Goal: Task Accomplishment & Management: Complete application form

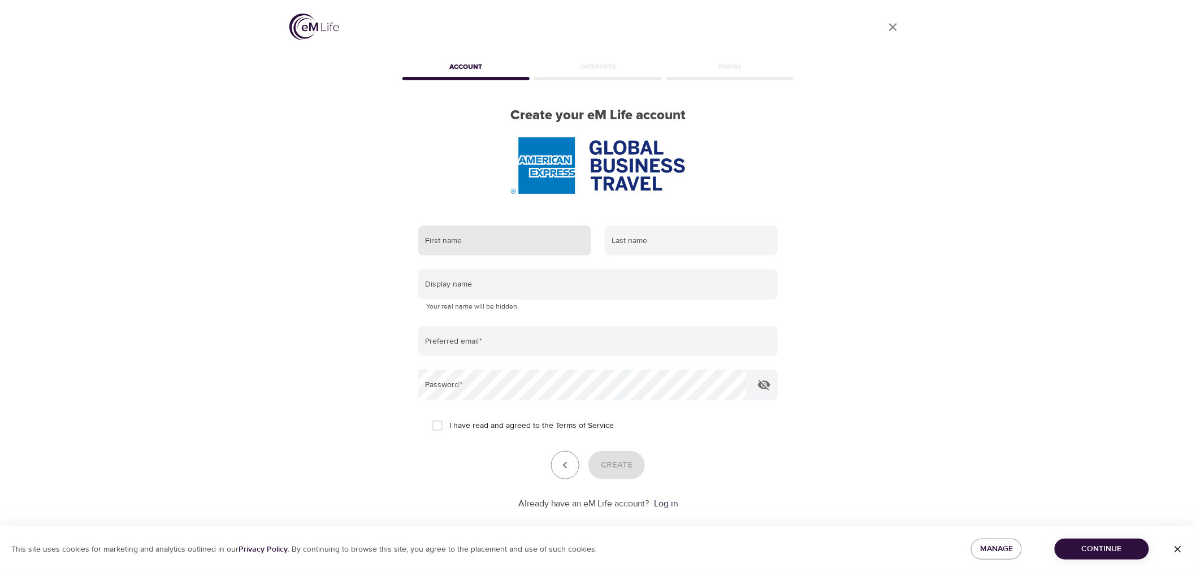
click at [487, 240] on input "text" at bounding box center [504, 240] width 173 height 31
type input "[PERSON_NAME]"
type input "[EMAIL_ADDRESS][DOMAIN_NAME]"
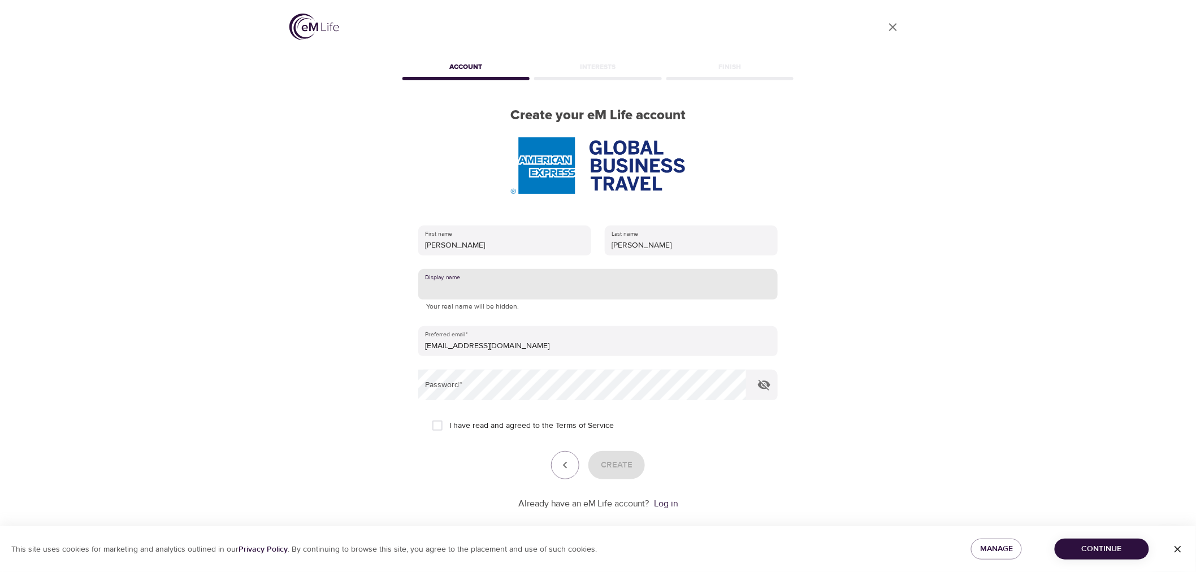
click at [475, 289] on input "text" at bounding box center [597, 284] width 359 height 31
type input "m"
type input "[PERSON_NAME]"
click at [439, 426] on input "I have read and agreed to the Terms of Service" at bounding box center [438, 426] width 24 height 24
checkbox input "true"
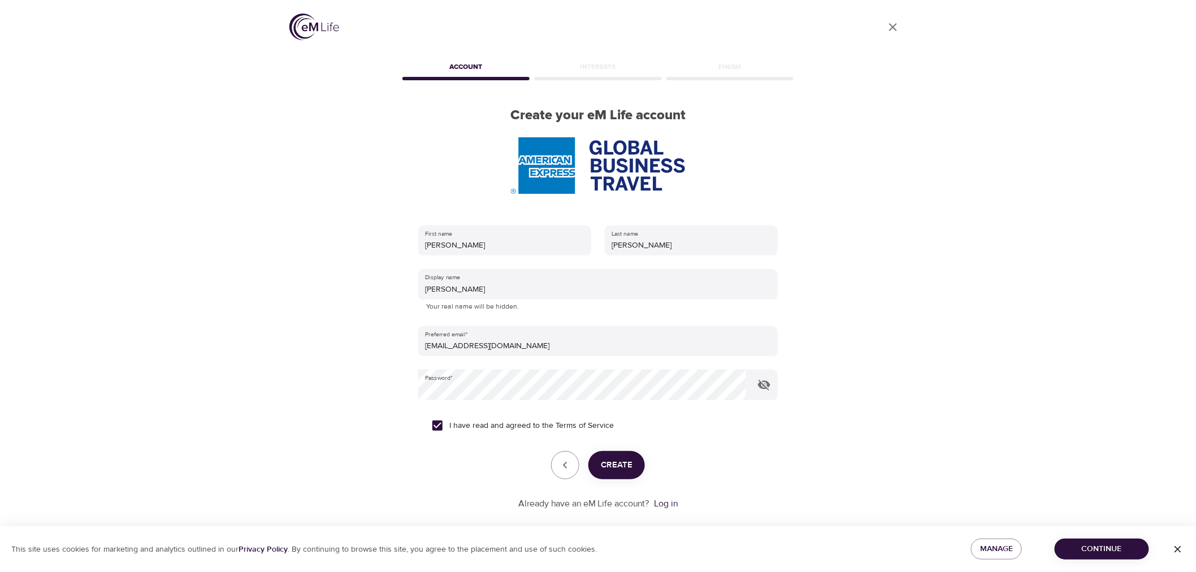
click at [626, 466] on span "Create" at bounding box center [617, 465] width 32 height 15
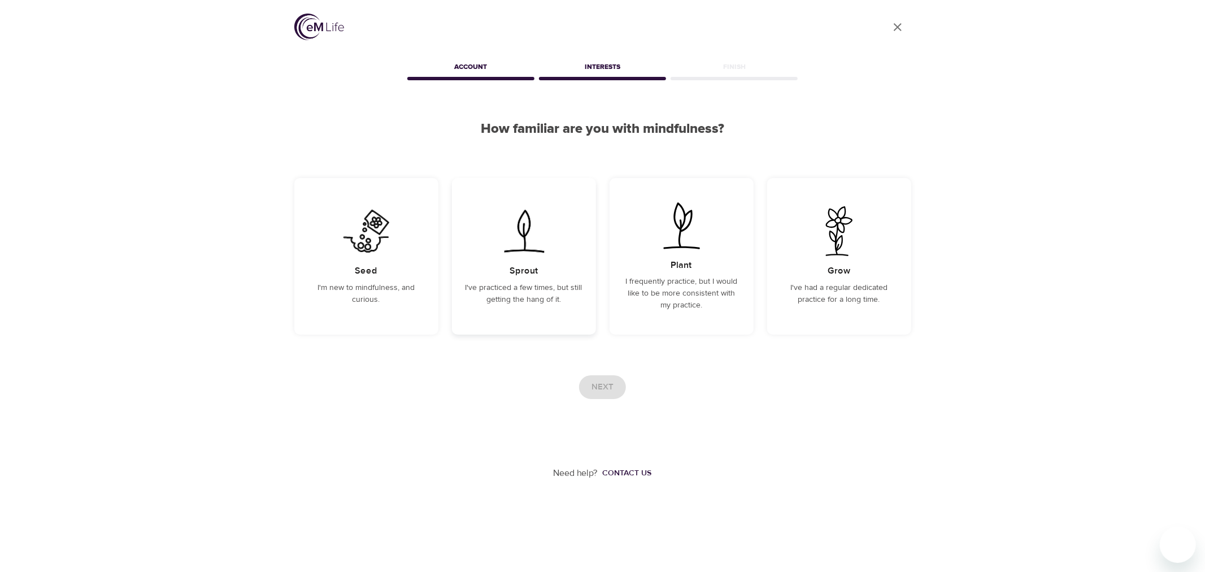
click at [568, 305] on p "I've practiced a few times, but still getting the hang of it." at bounding box center [524, 294] width 117 height 24
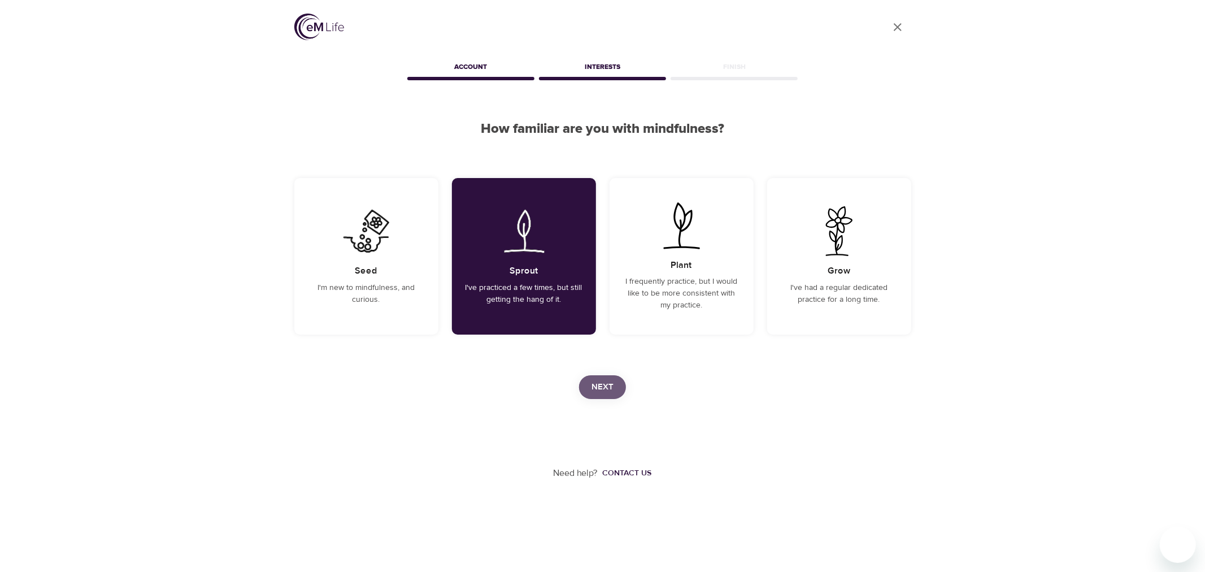
click at [606, 394] on span "Next" at bounding box center [603, 387] width 22 height 15
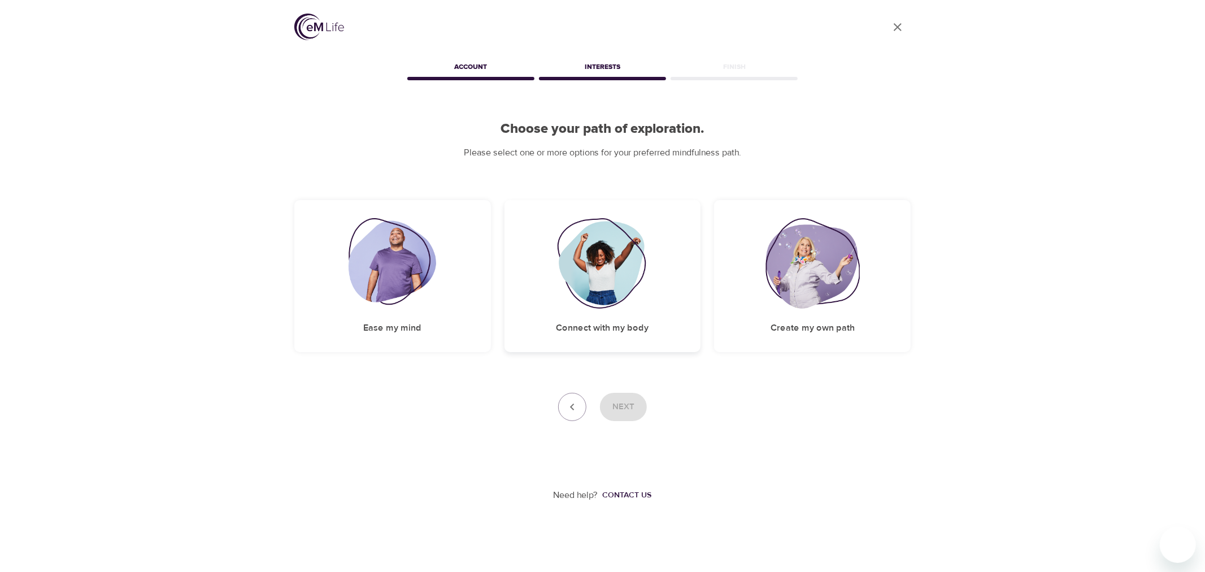
click at [602, 269] on img at bounding box center [603, 263] width 92 height 90
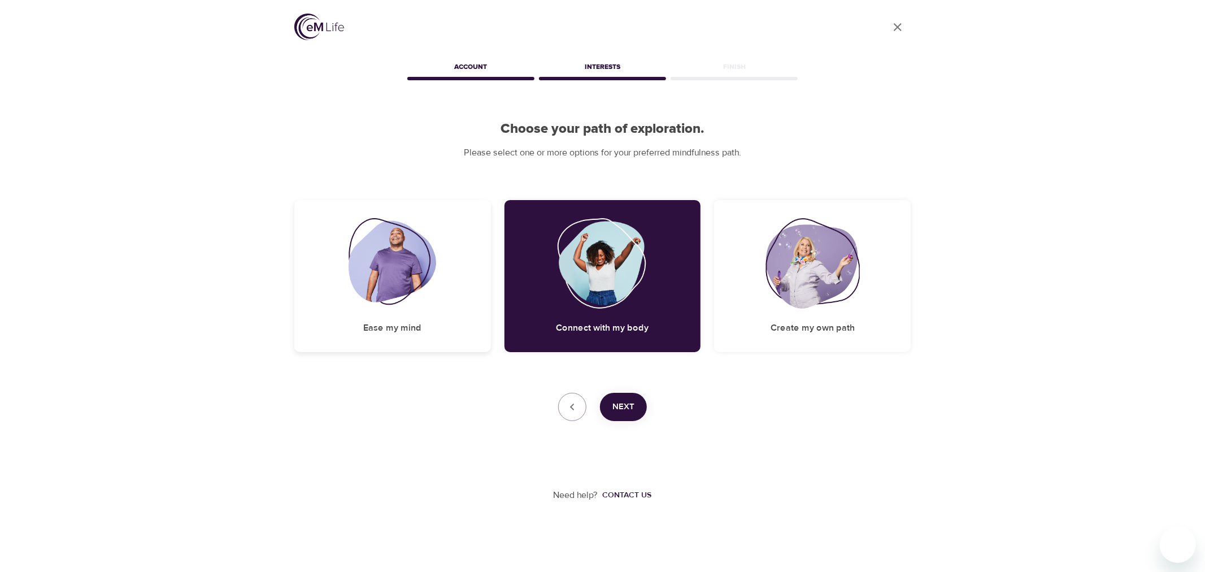
click at [426, 278] on img at bounding box center [393, 263] width 88 height 90
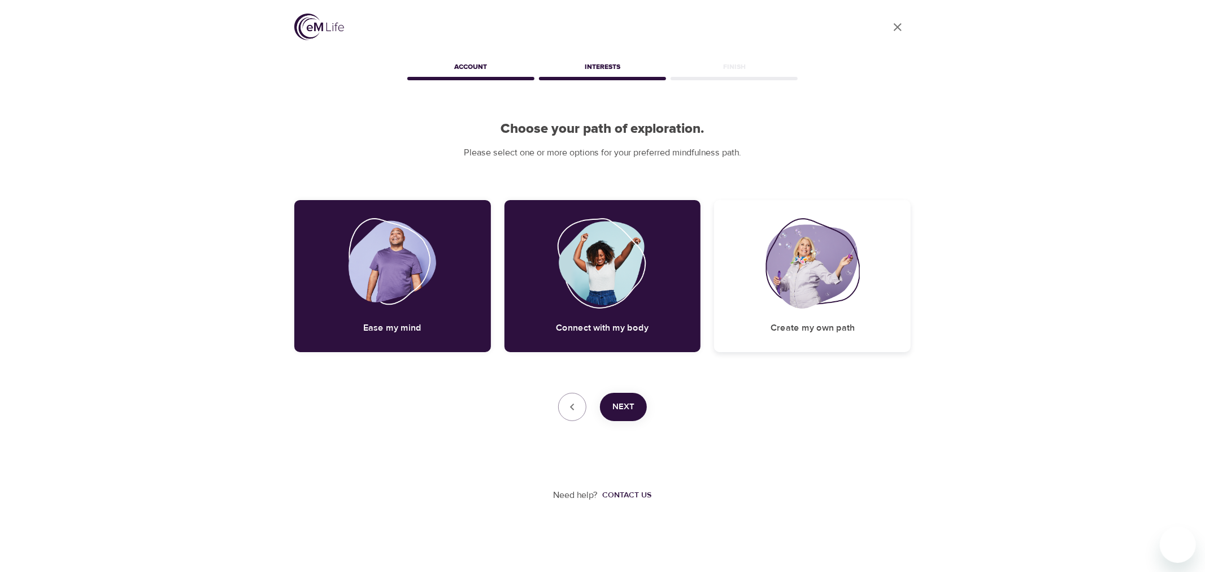
click at [893, 249] on div "Create my own path" at bounding box center [812, 276] width 197 height 152
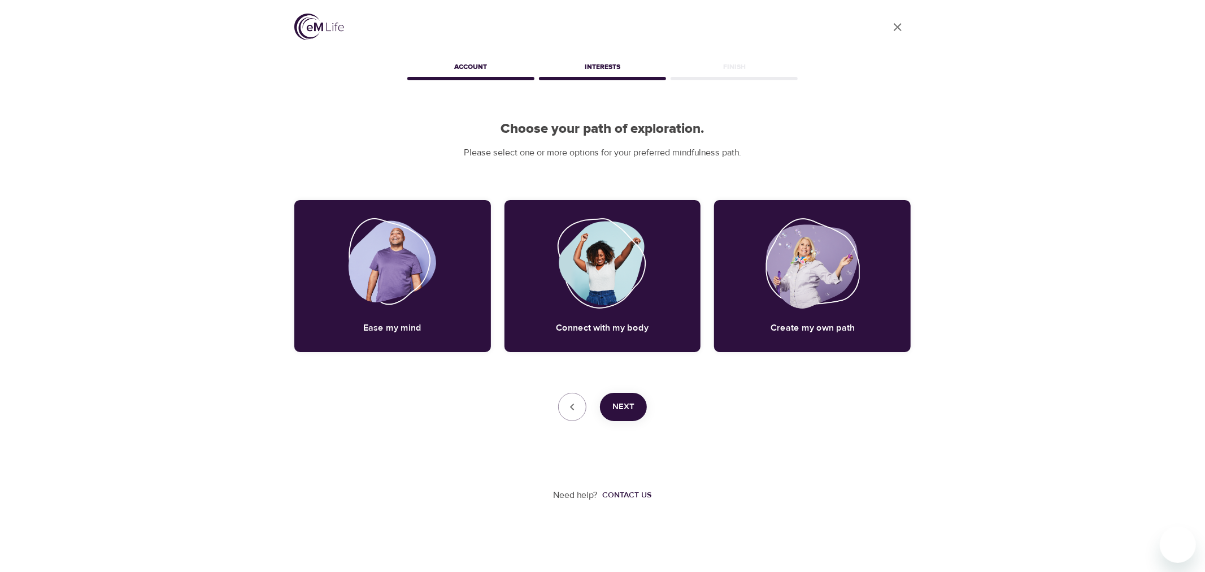
click at [630, 416] on button "Next" at bounding box center [623, 407] width 47 height 28
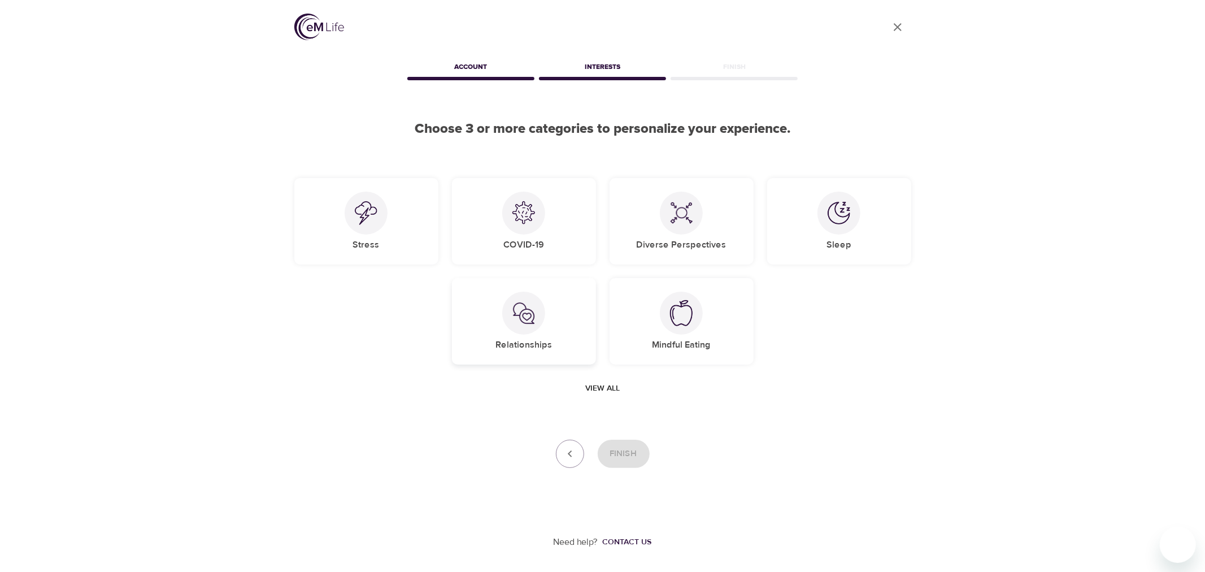
click at [522, 329] on div at bounding box center [523, 313] width 43 height 43
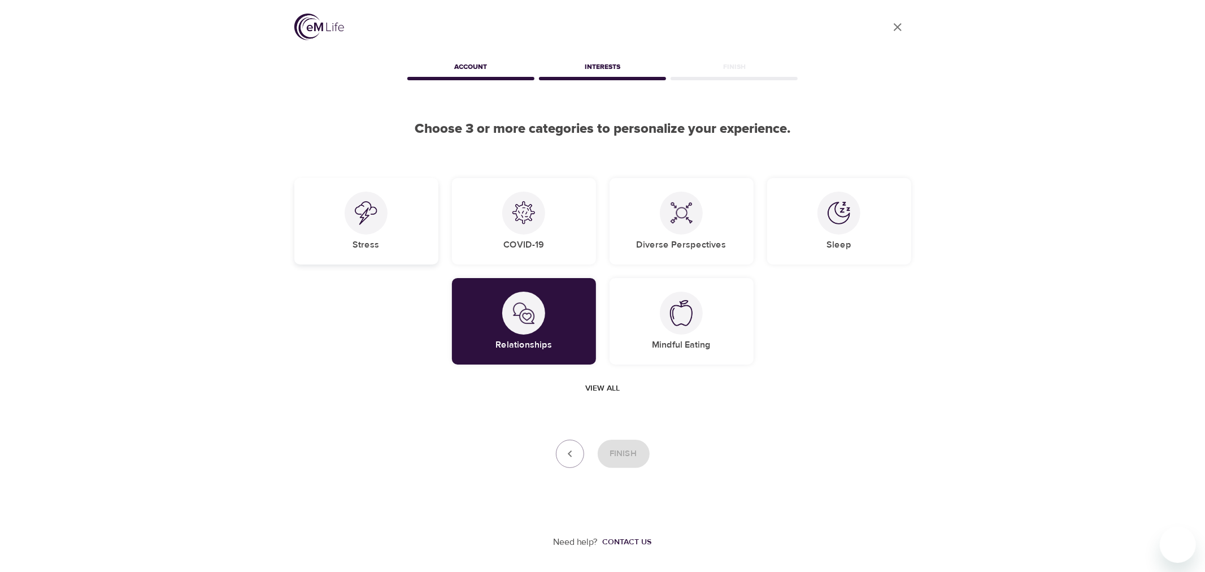
click at [408, 253] on div "Stress" at bounding box center [366, 221] width 144 height 86
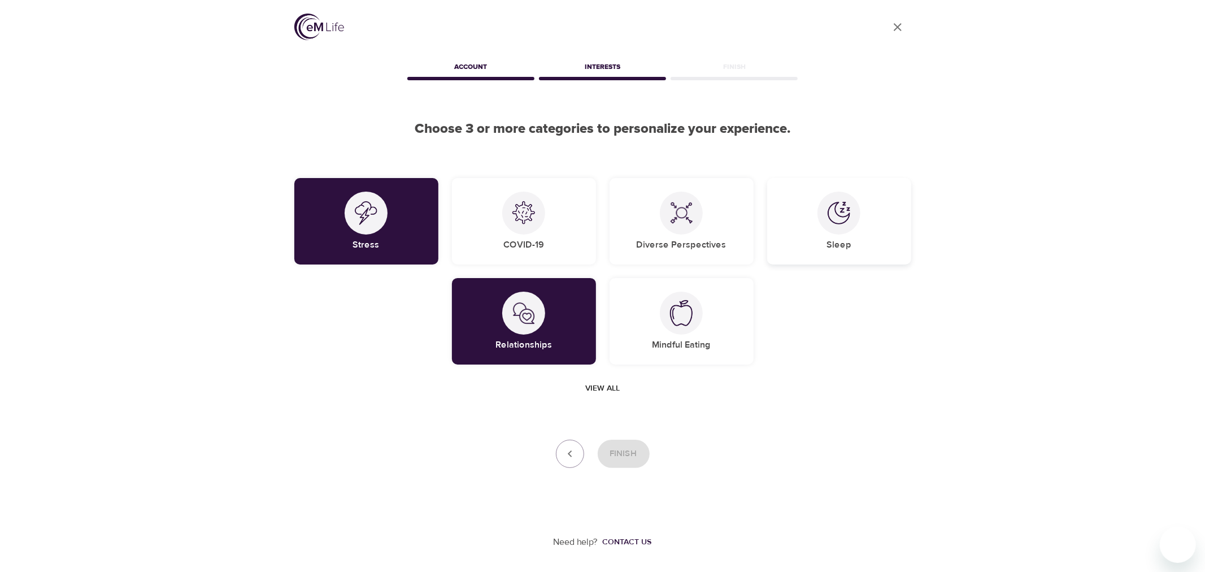
click at [832, 250] on h5 "Sleep" at bounding box center [839, 245] width 25 height 12
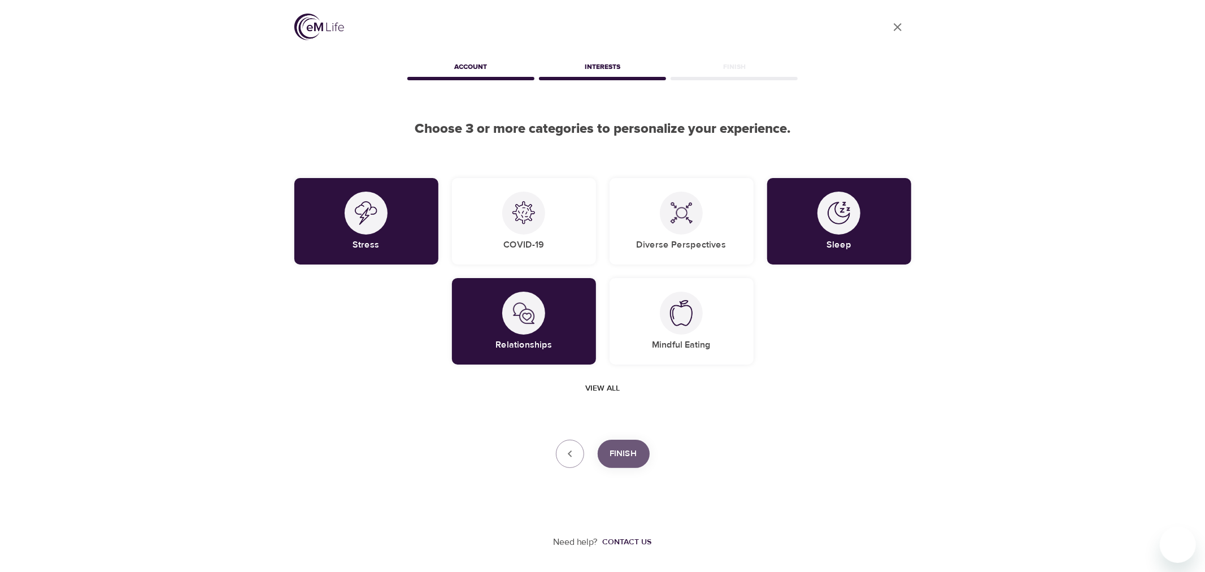
click at [631, 453] on span "Finish" at bounding box center [623, 453] width 27 height 15
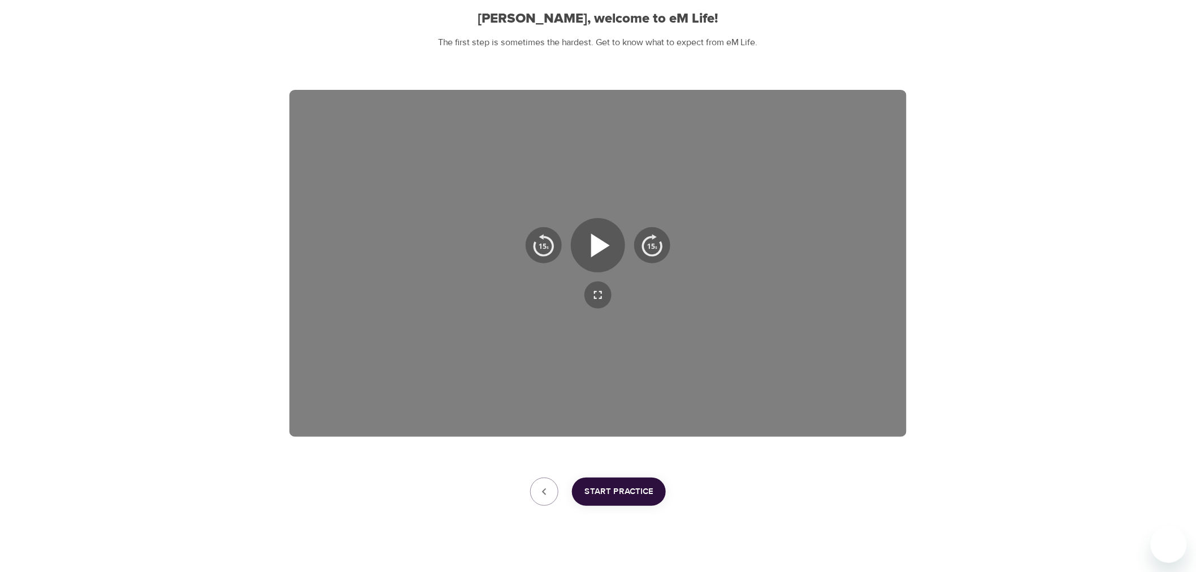
scroll to position [125, 0]
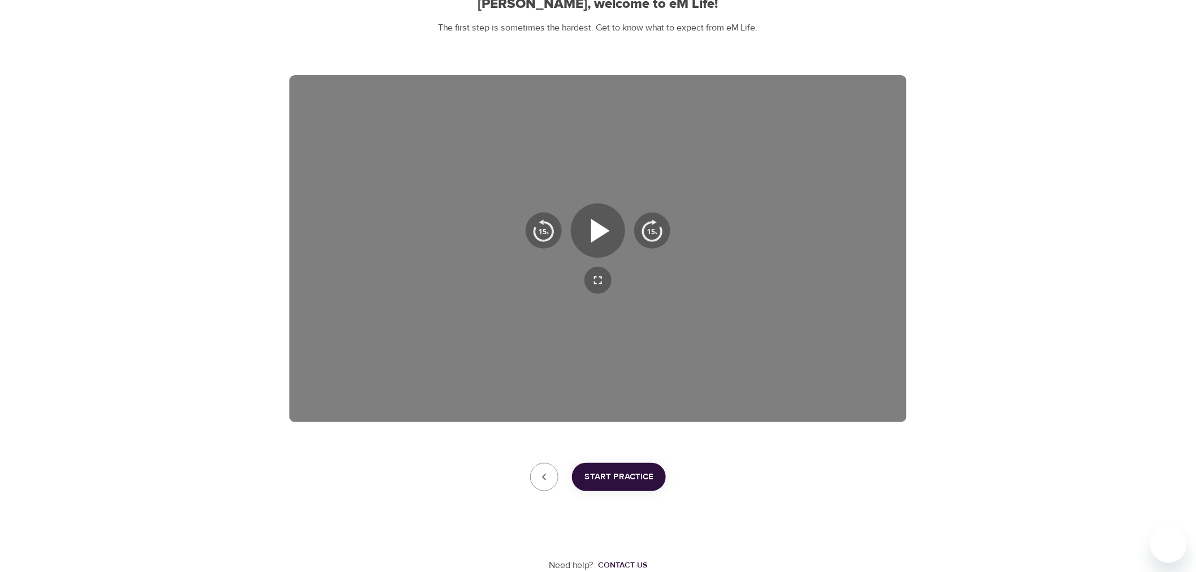
click at [617, 479] on span "Start Practice" at bounding box center [618, 477] width 69 height 15
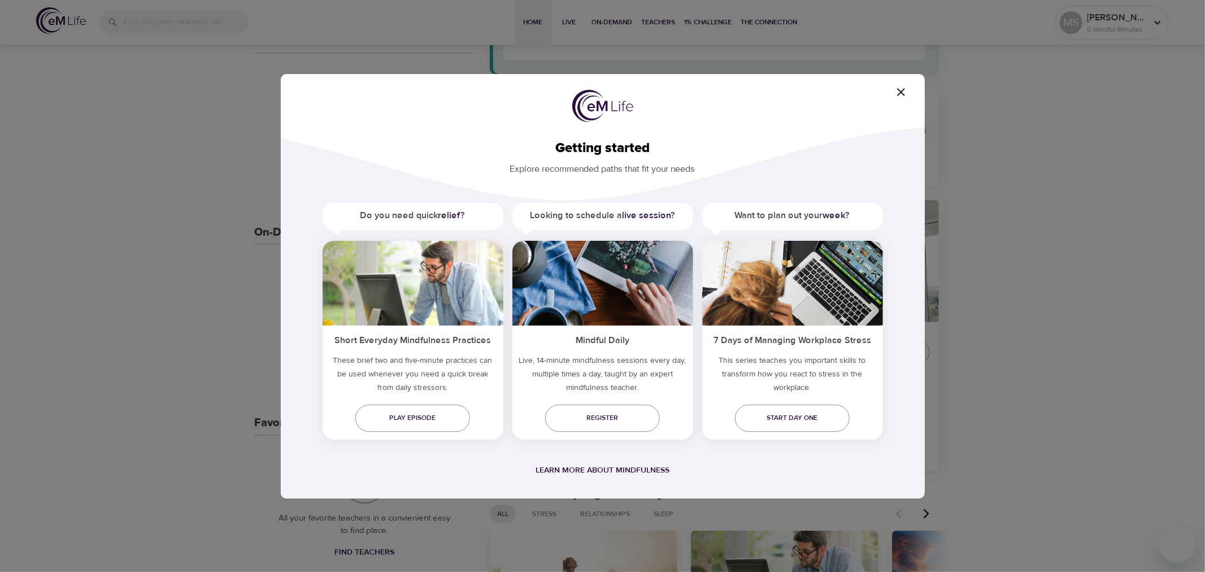
click at [899, 97] on icon "button" at bounding box center [902, 92] width 14 height 14
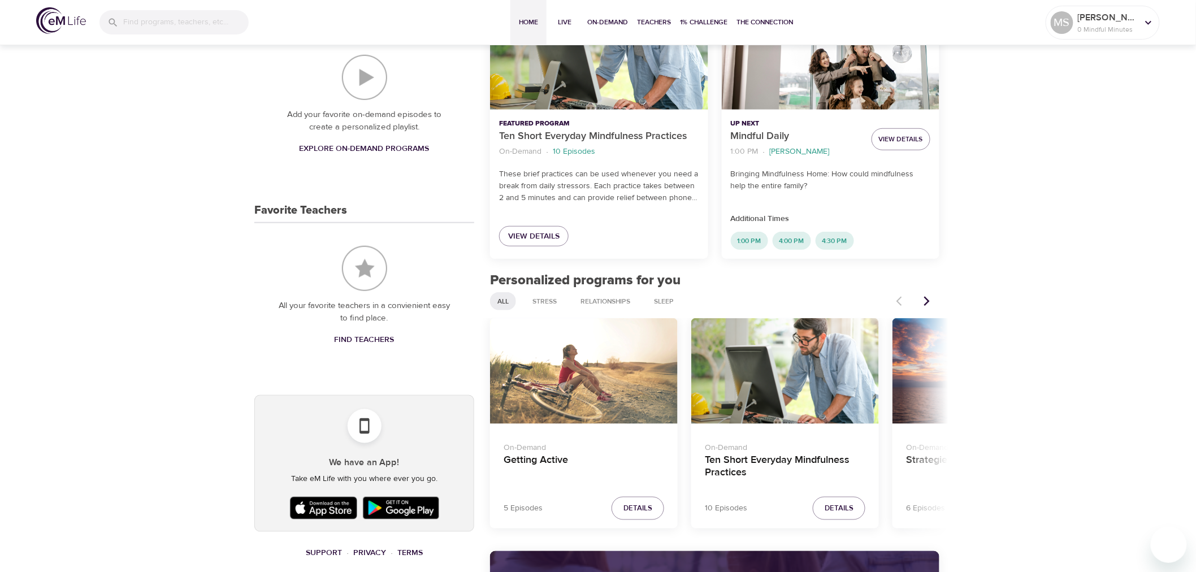
scroll to position [376, 0]
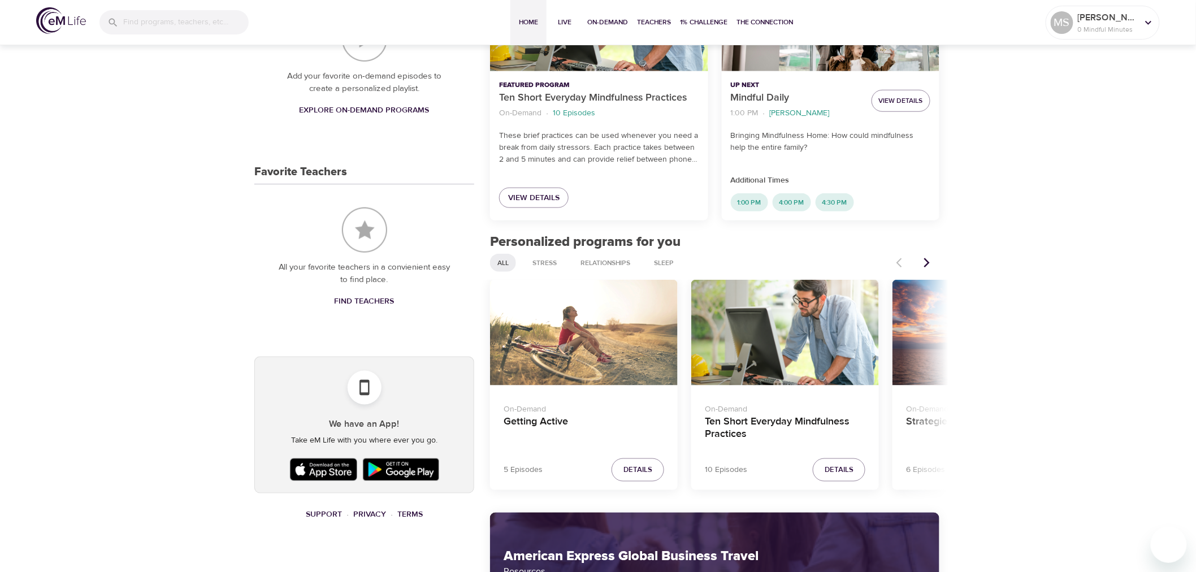
click at [410, 472] on img at bounding box center [400, 469] width 81 height 28
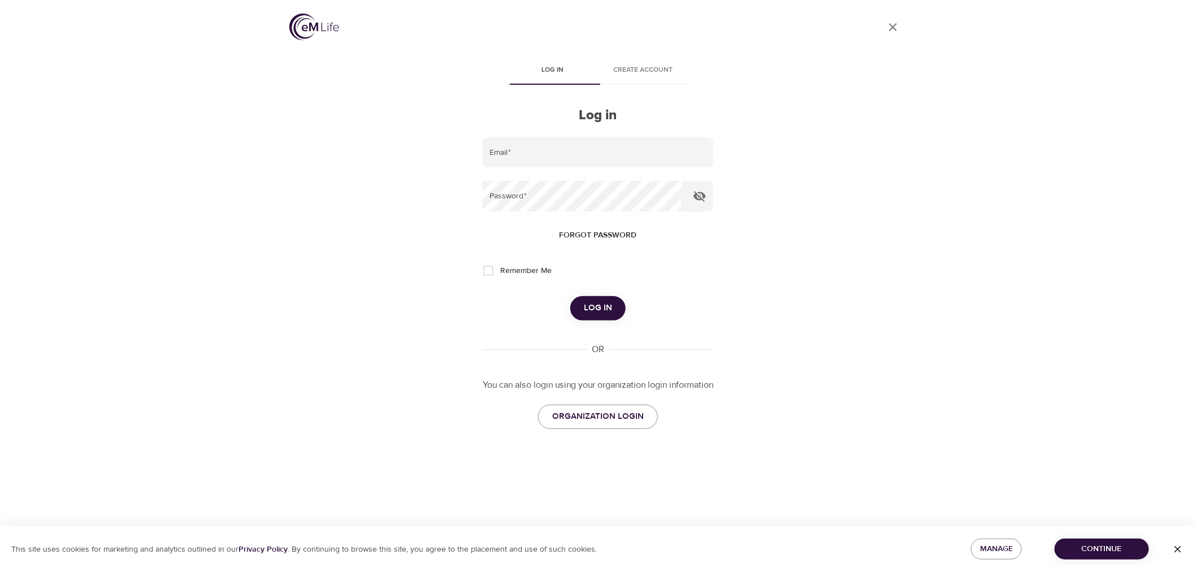
type input "[EMAIL_ADDRESS][DOMAIN_NAME]"
